Goal: Find specific page/section: Find specific page/section

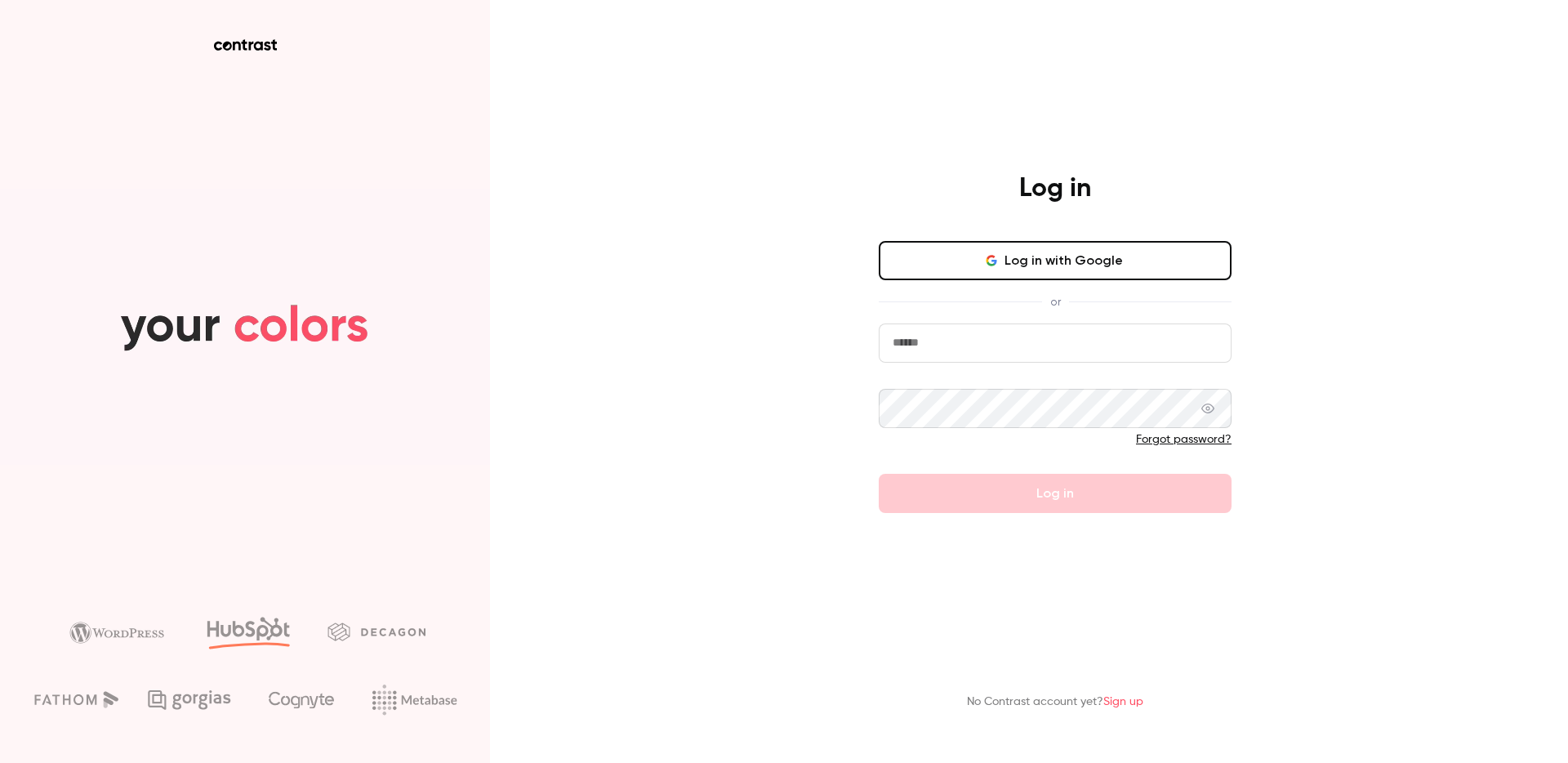
click at [941, 347] on input "email" at bounding box center [1055, 343] width 353 height 39
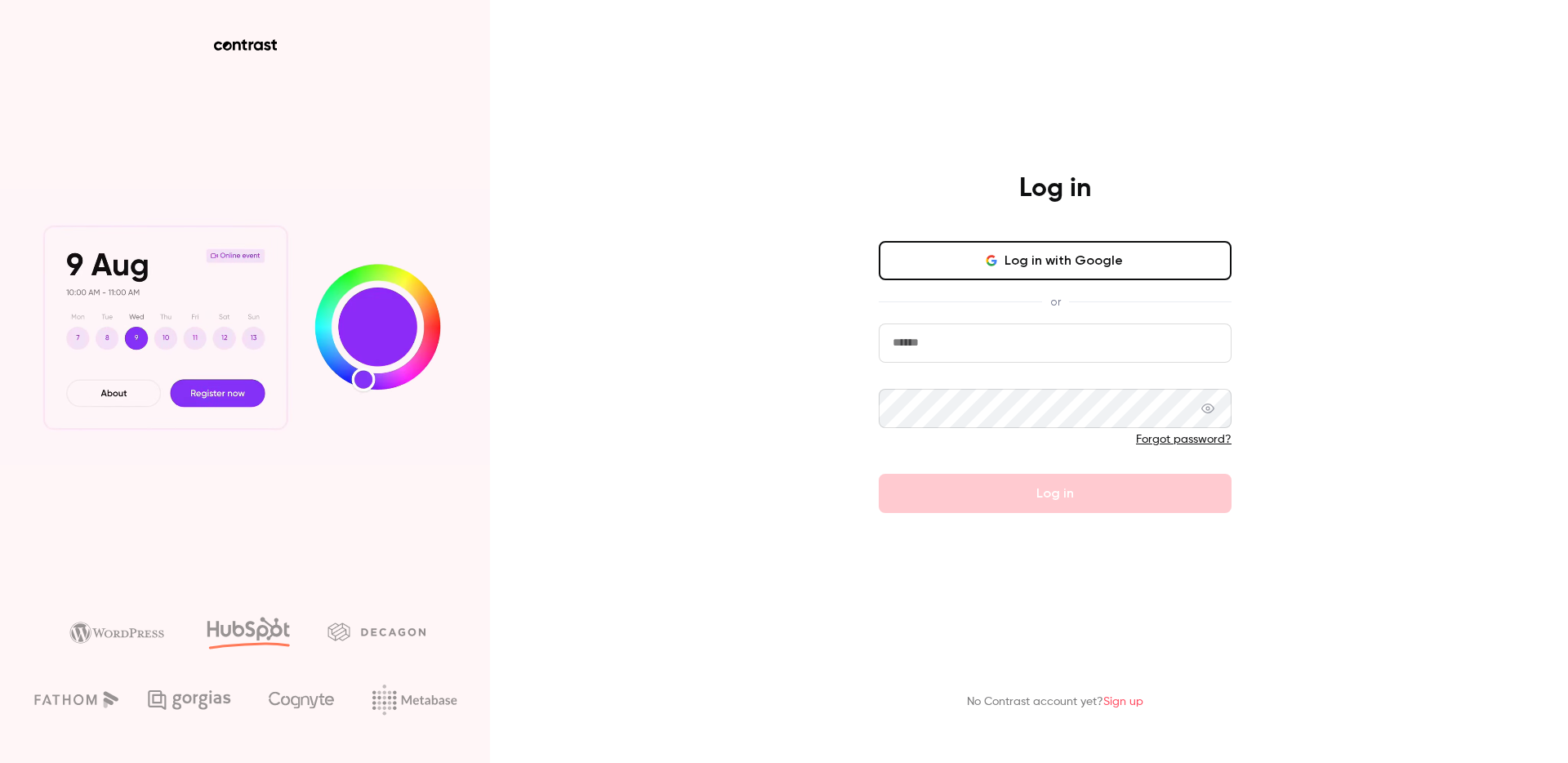
click at [987, 355] on input "email" at bounding box center [1055, 343] width 353 height 39
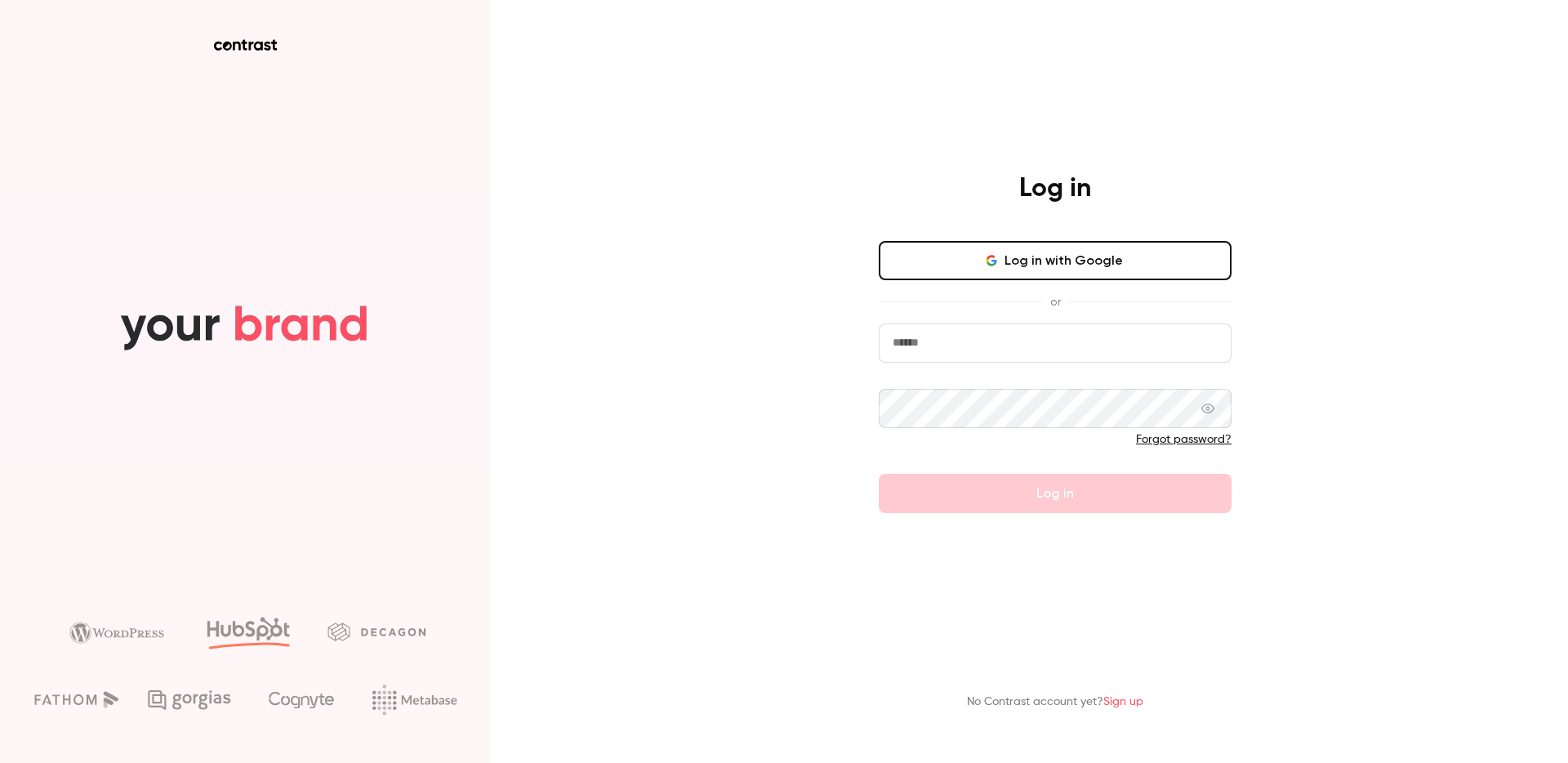
type input "**********"
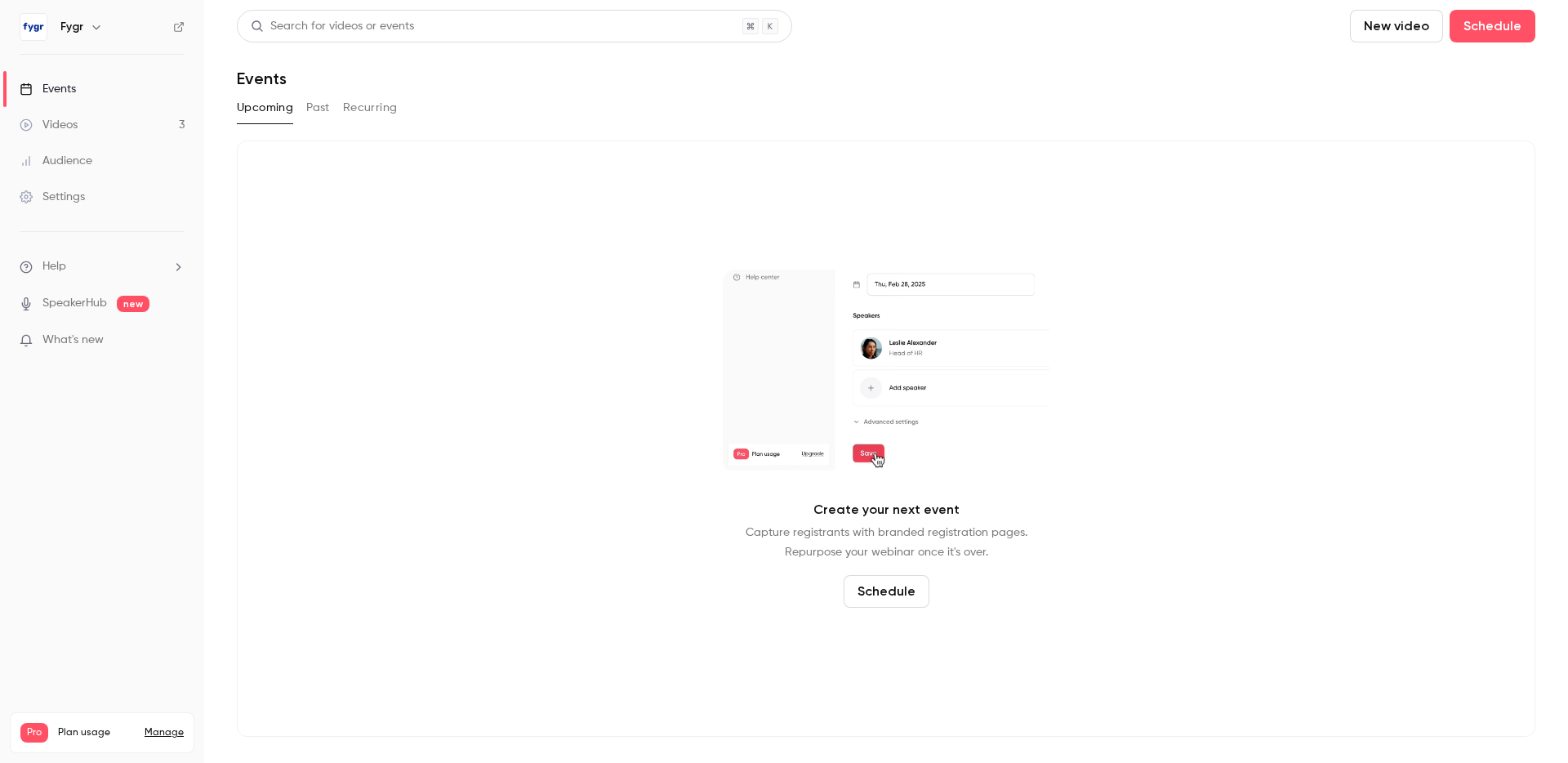
click at [957, 171] on div "Create your next event Capture registrants with branded registration pages. Rep…" at bounding box center [885, 438] width 1299 height 596
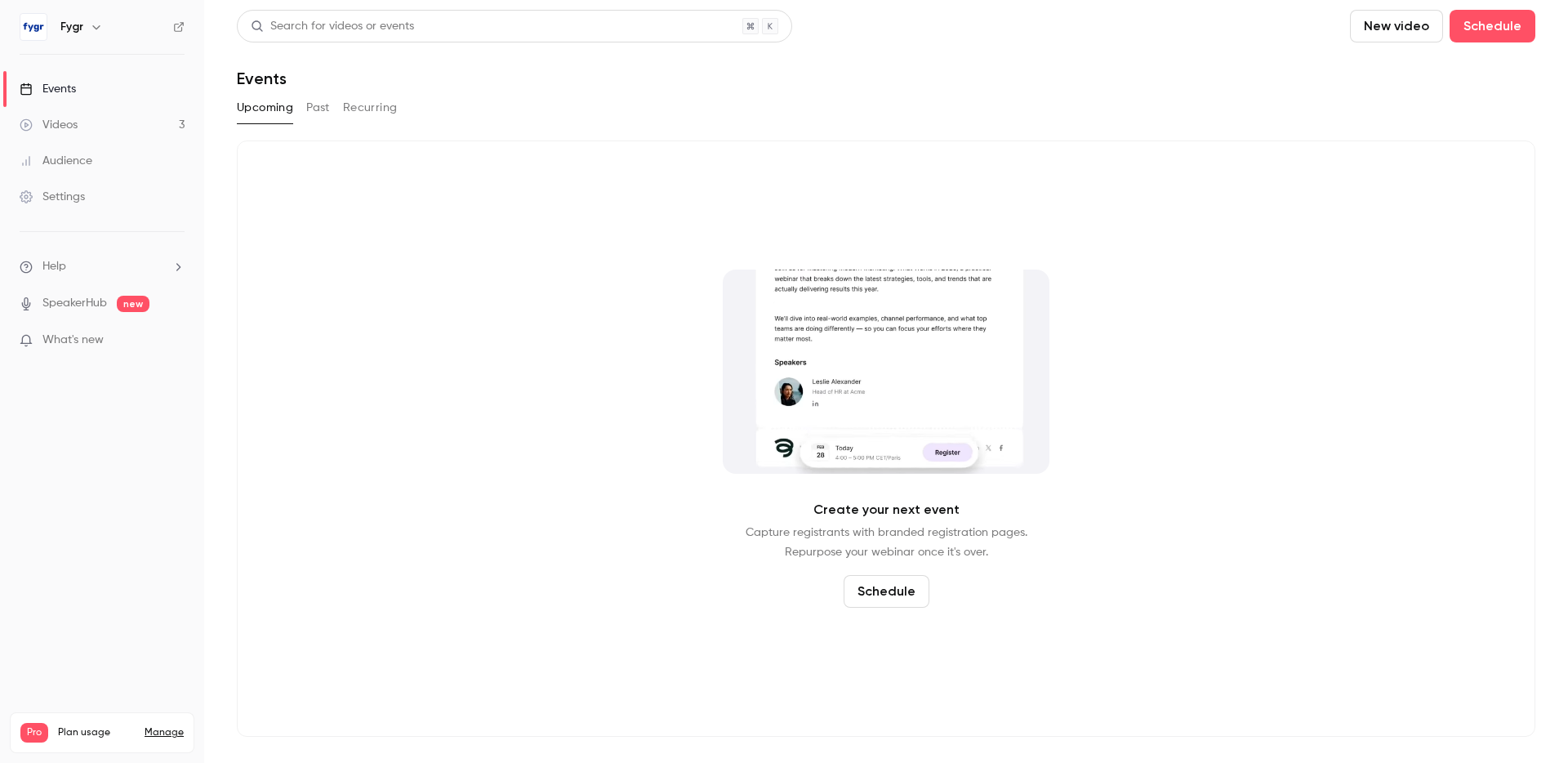
click at [559, 205] on div "Create your next event Capture registrants with branded registration pages. Rep…" at bounding box center [885, 438] width 1299 height 596
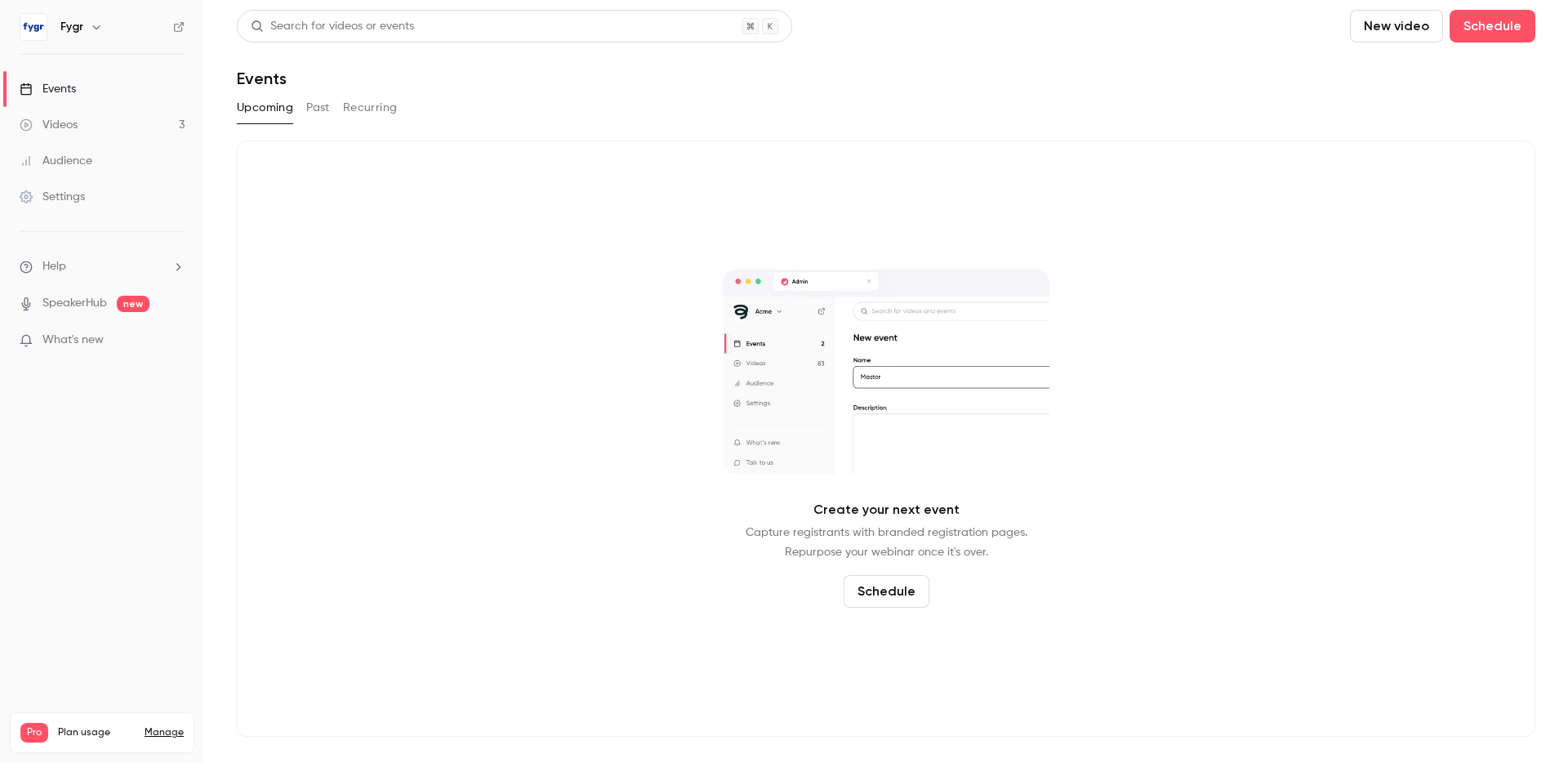
click at [1174, 410] on div "Create your next event Capture registrants with branded registration pages. Rep…" at bounding box center [885, 438] width 1299 height 596
drag, startPoint x: 1174, startPoint y: 410, endPoint x: 559, endPoint y: 314, distance: 622.4
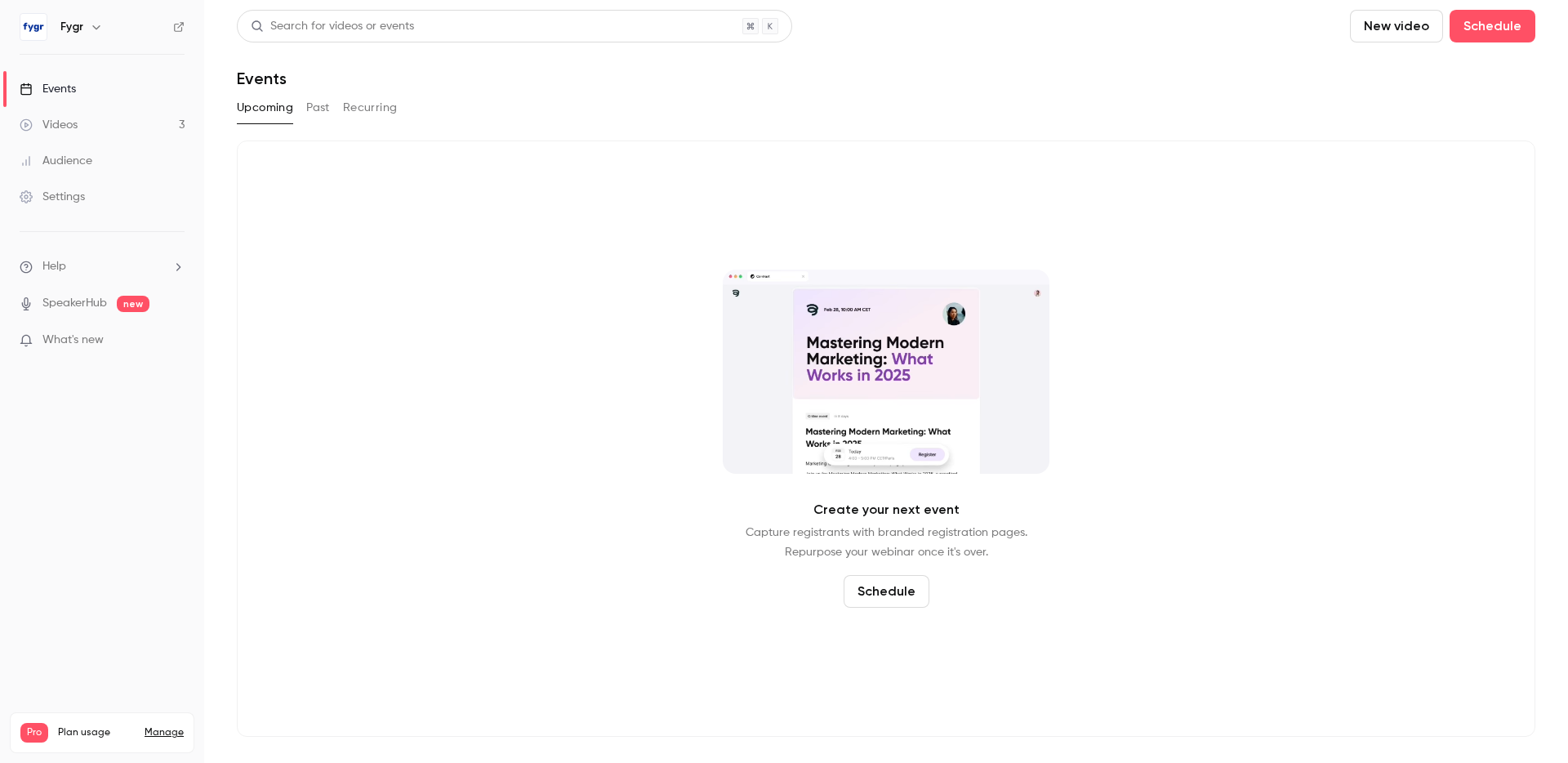
click at [559, 314] on div "Create your next event Capture registrants with branded registration pages. Rep…" at bounding box center [885, 438] width 1299 height 596
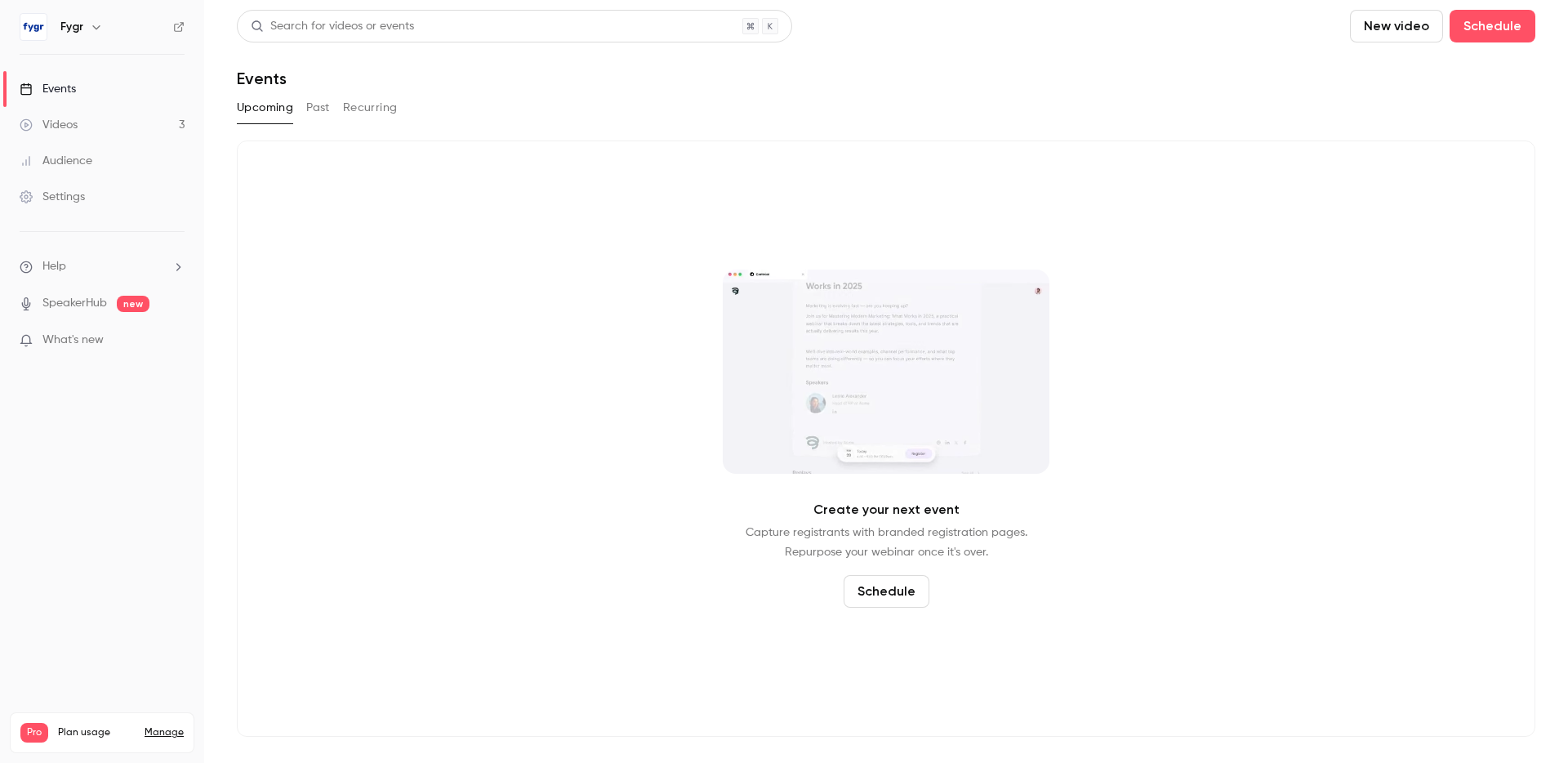
click at [549, 314] on div "Create your next event Capture registrants with branded registration pages. Rep…" at bounding box center [885, 438] width 1299 height 596
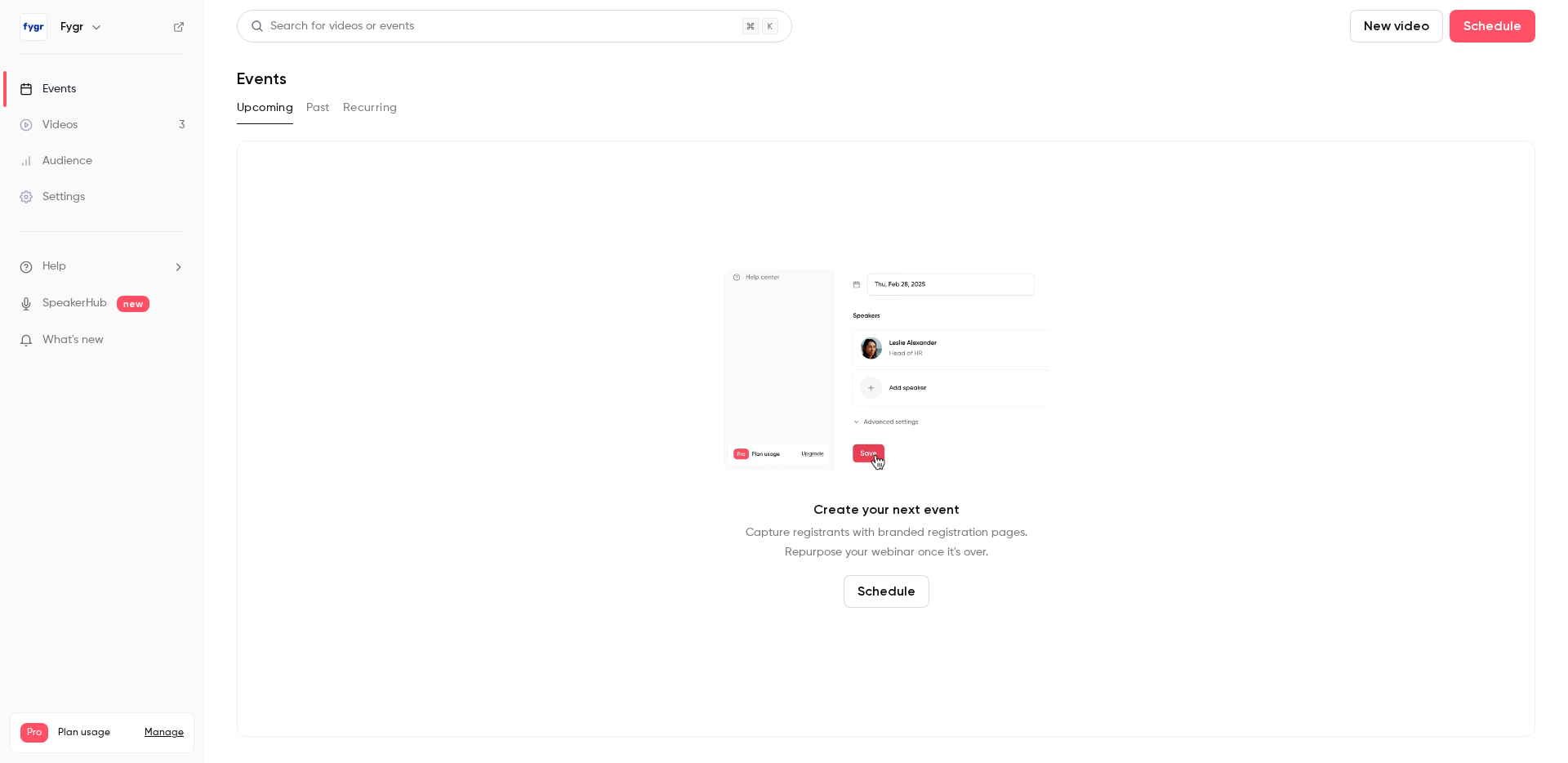
click at [84, 23] on div "Fygr" at bounding box center [110, 27] width 99 height 20
click at [91, 25] on icon "button" at bounding box center [96, 27] width 13 height 13
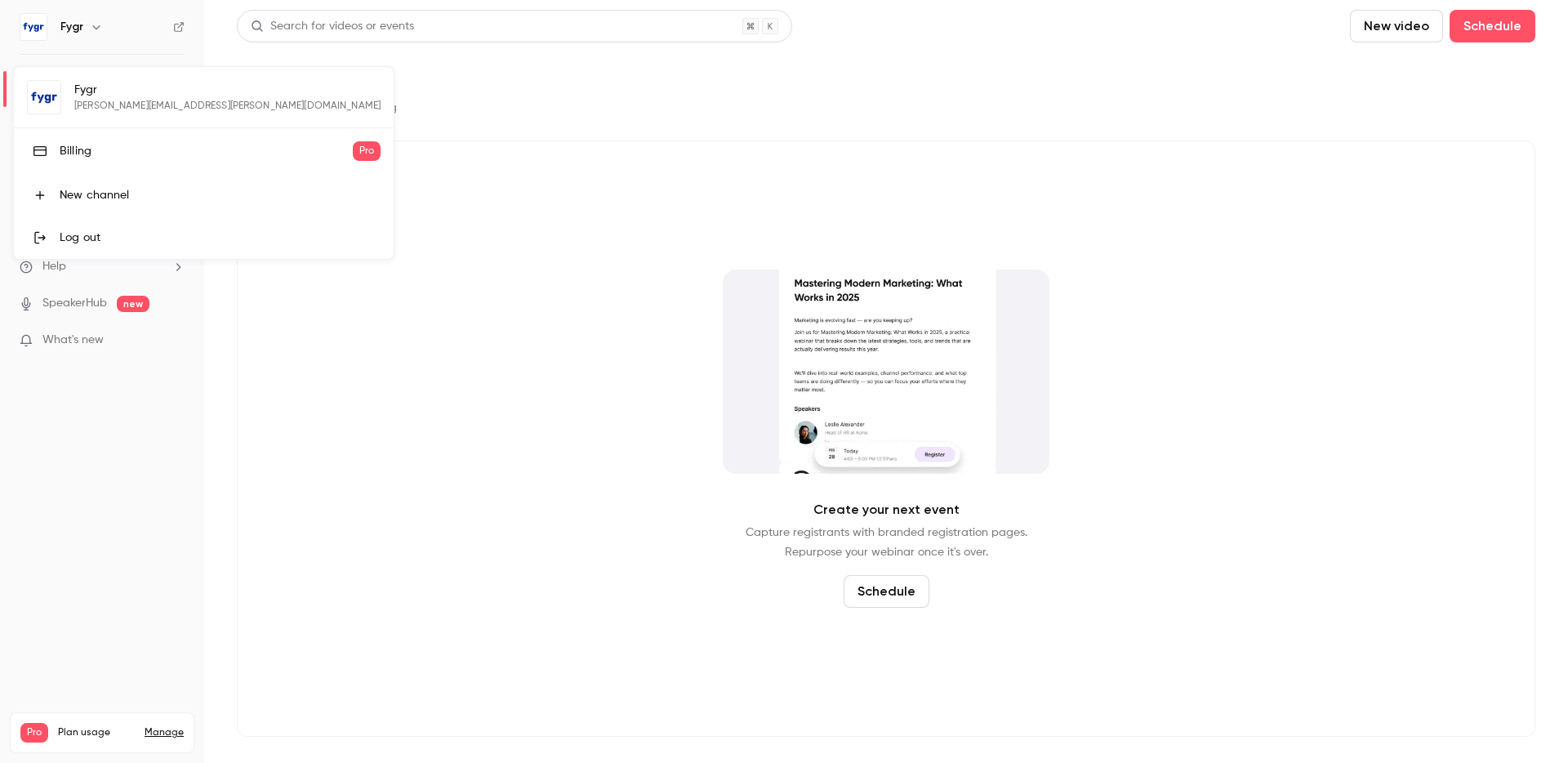
click at [105, 147] on div "Billing" at bounding box center [206, 151] width 293 height 16
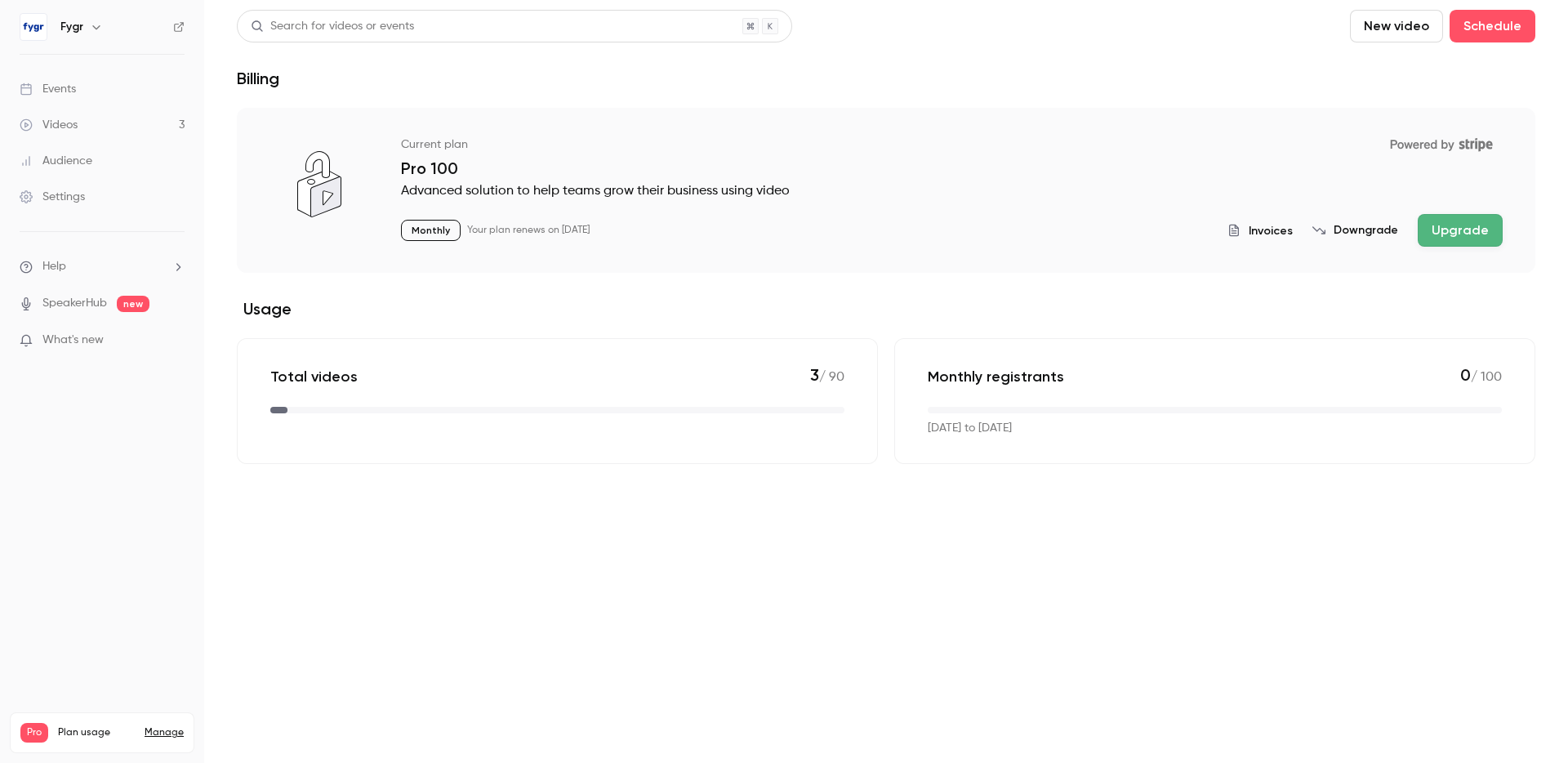
click at [86, 27] on button "button" at bounding box center [96, 27] width 20 height 20
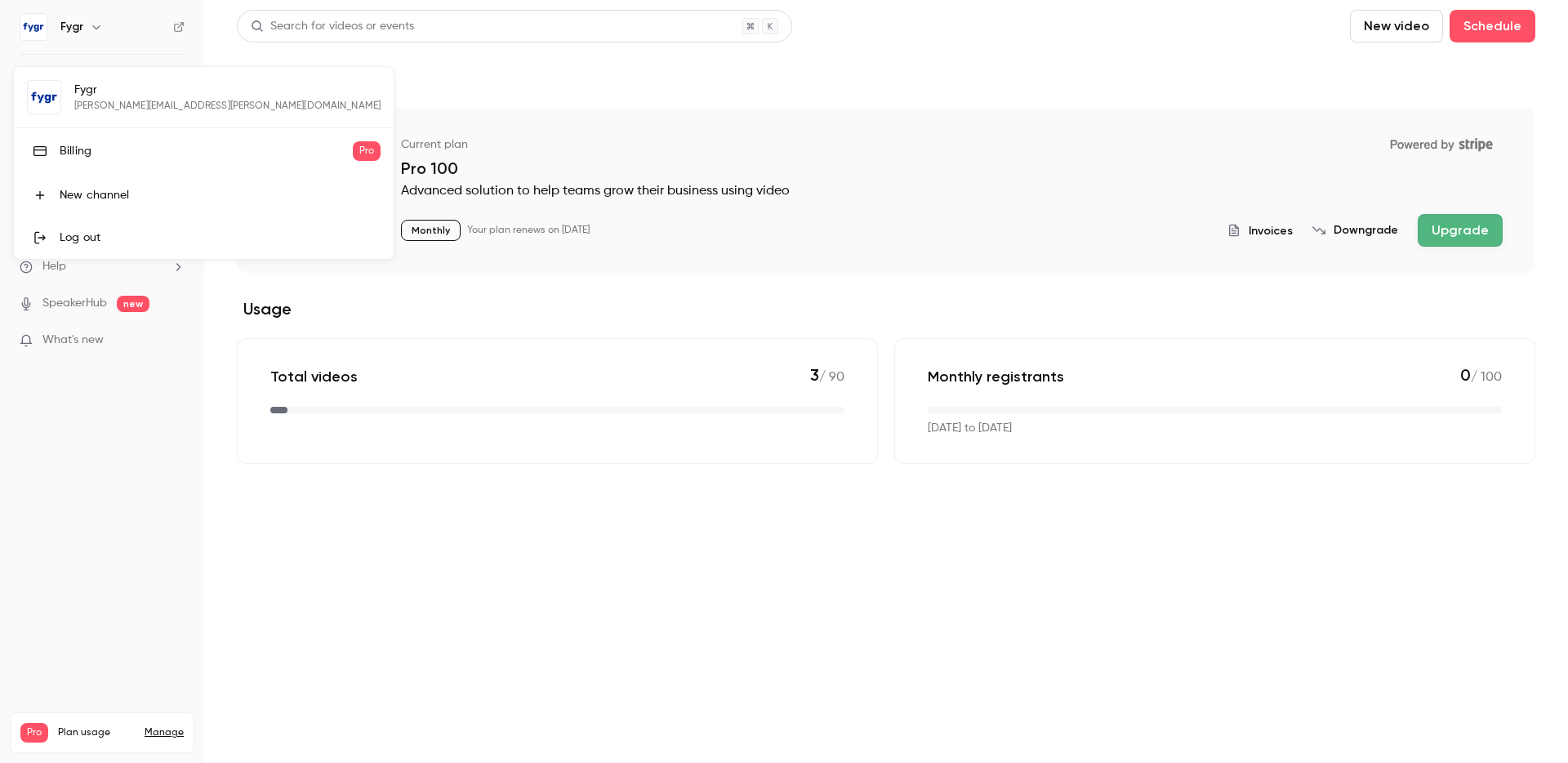
click at [708, 104] on div at bounding box center [784, 382] width 1568 height 763
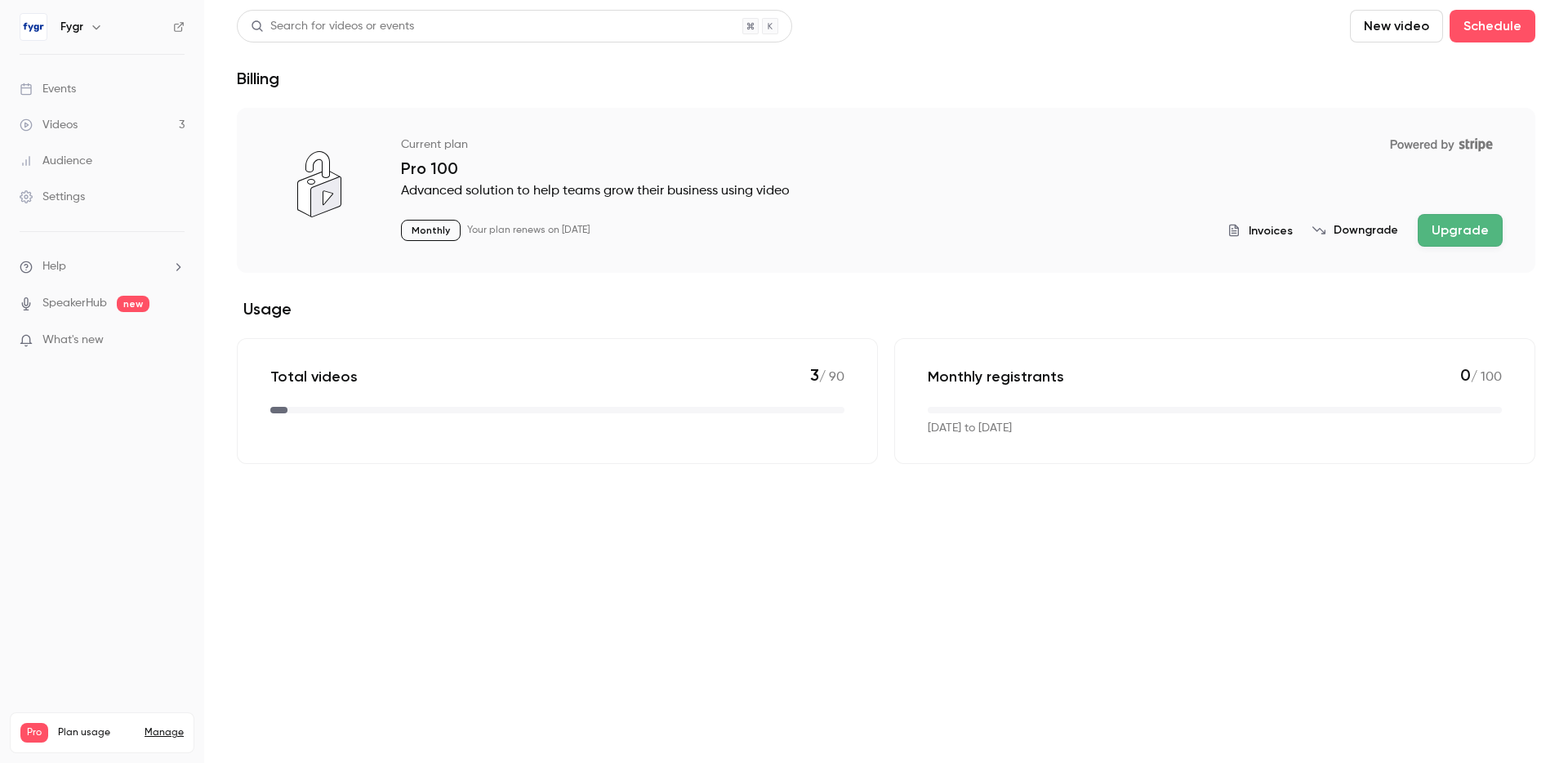
click at [1271, 228] on span "Invoices" at bounding box center [1270, 230] width 44 height 17
